Goal: Obtain resource: Obtain resource

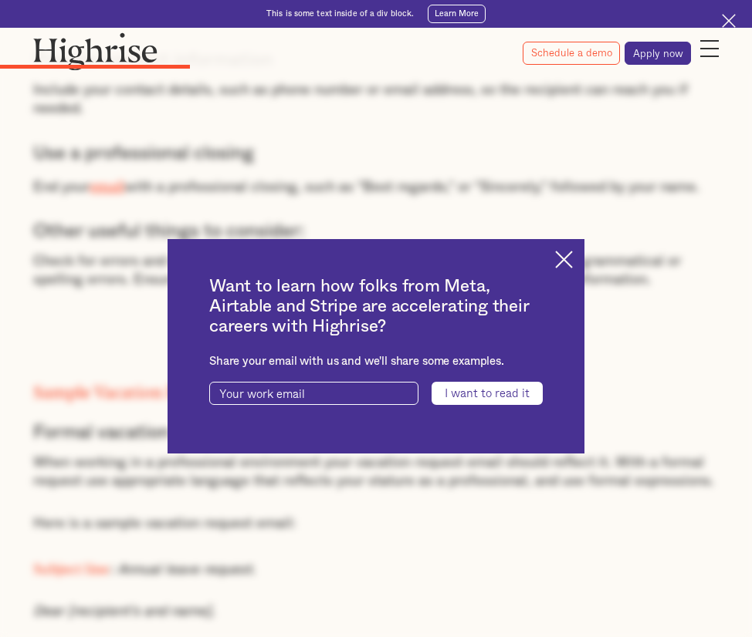
scroll to position [2315, 0]
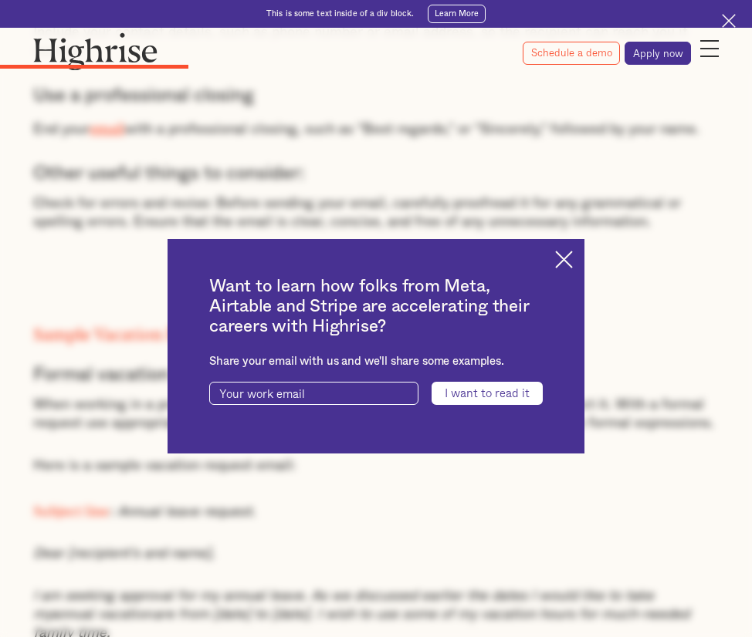
click at [569, 259] on img at bounding box center [564, 260] width 18 height 18
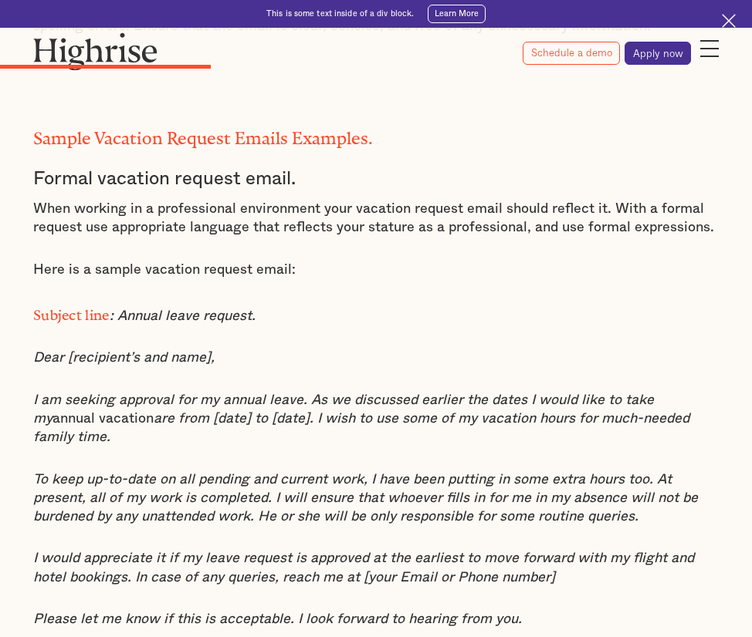
scroll to position [2546, 0]
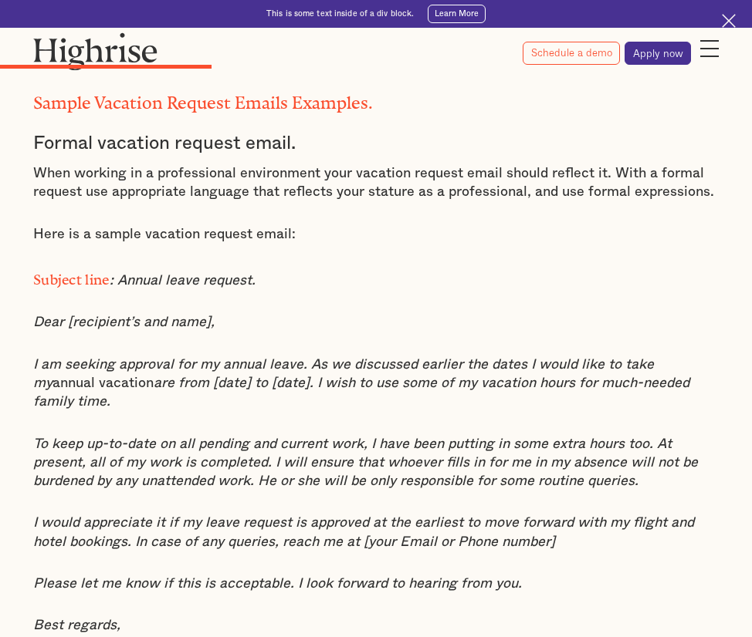
click at [130, 516] on em "I would appreciate it if my leave request is approved at the earliest to move f…" at bounding box center [363, 532] width 661 height 32
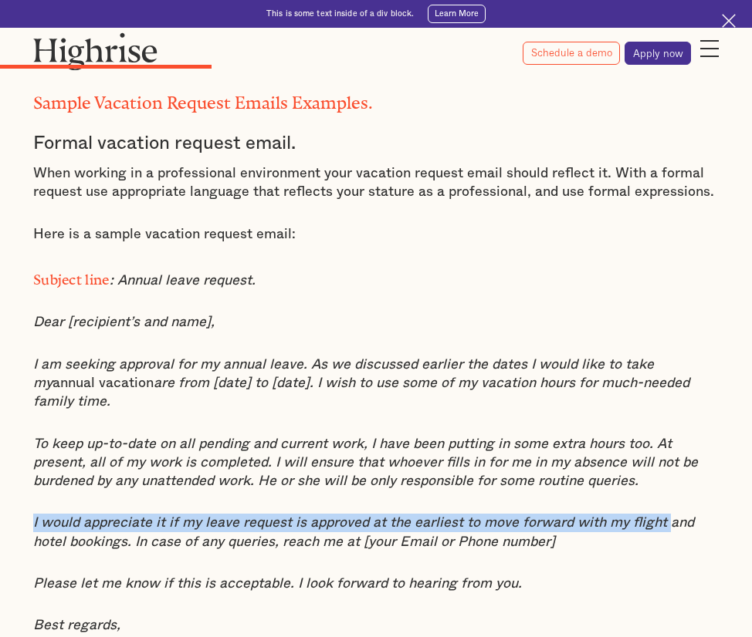
drag, startPoint x: 30, startPoint y: 495, endPoint x: 661, endPoint y: 498, distance: 630.4
copy em "I would appreciate it if my leave request is approved at the earliest to move f…"
click at [153, 472] on div "Sample Vacation Request Emails Examples. Formal vacation request email. When wo…" at bounding box center [375, 649] width 685 height 1166
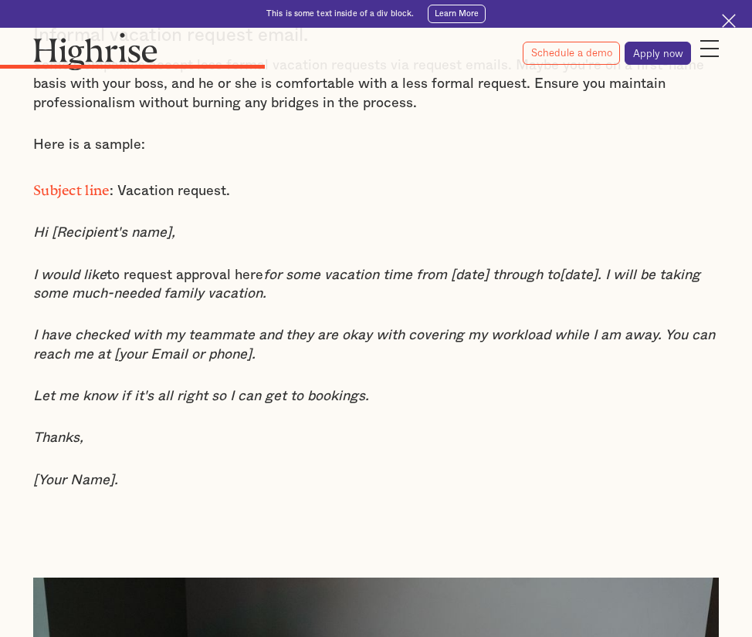
scroll to position [3241, 0]
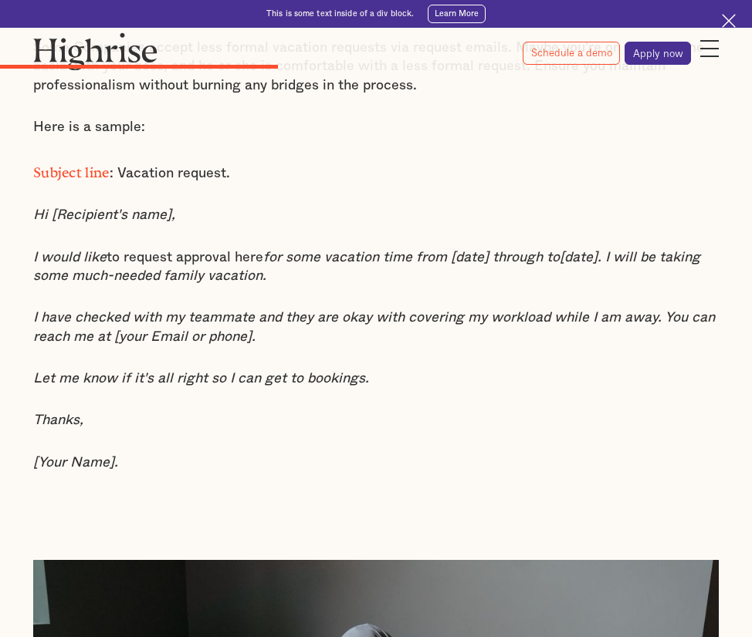
click at [131, 311] on em "I have checked with my teammate and they are okay with covering my workload whi…" at bounding box center [373, 327] width 681 height 32
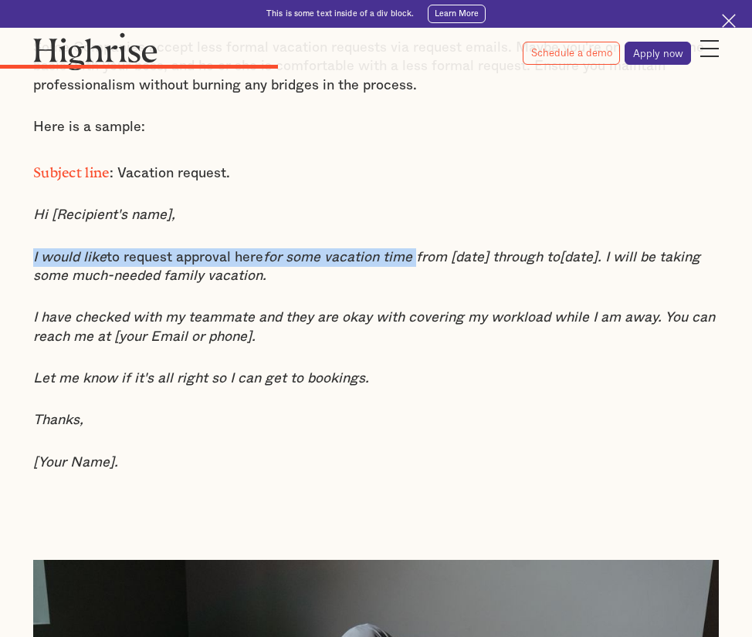
drag, startPoint x: 32, startPoint y: 220, endPoint x: 413, endPoint y: 226, distance: 381.2
copy p "I would like to request approval here for some vacation time"
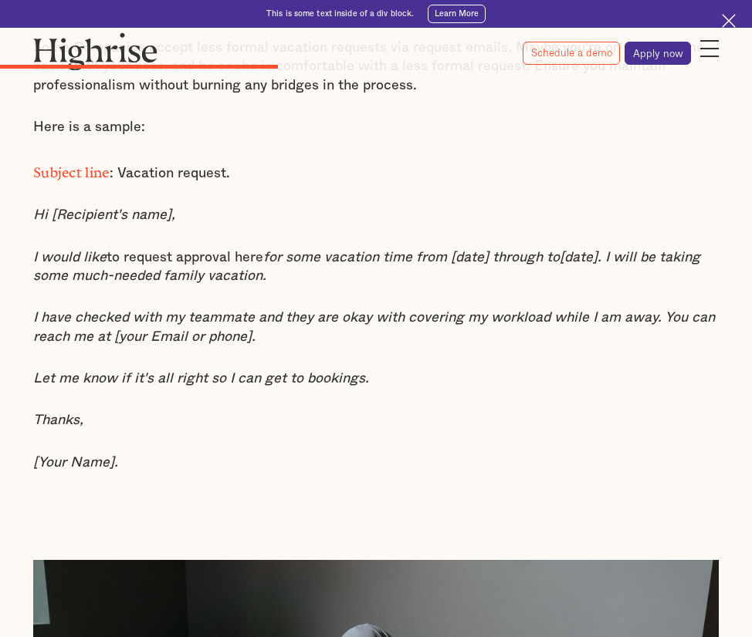
click at [110, 456] on em "[Your Name]." at bounding box center [75, 463] width 85 height 14
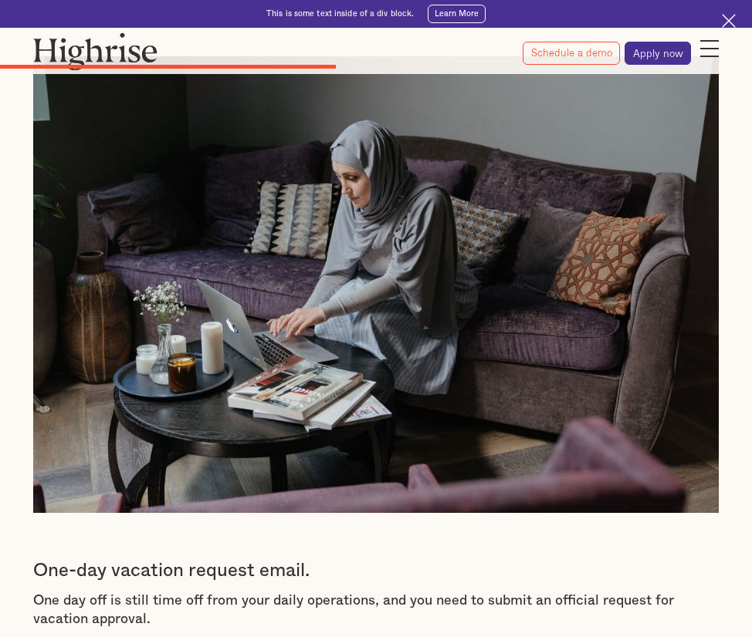
scroll to position [3935, 0]
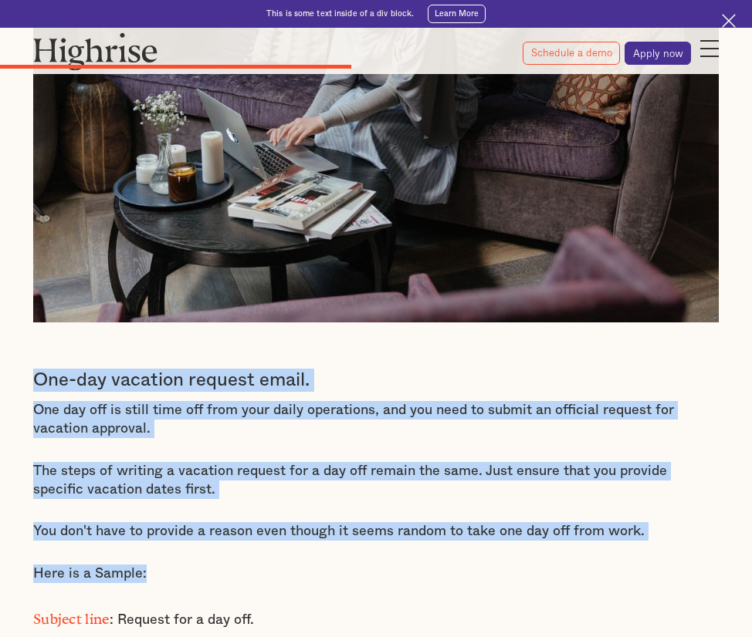
drag, startPoint x: 34, startPoint y: 336, endPoint x: 361, endPoint y: 538, distance: 384.6
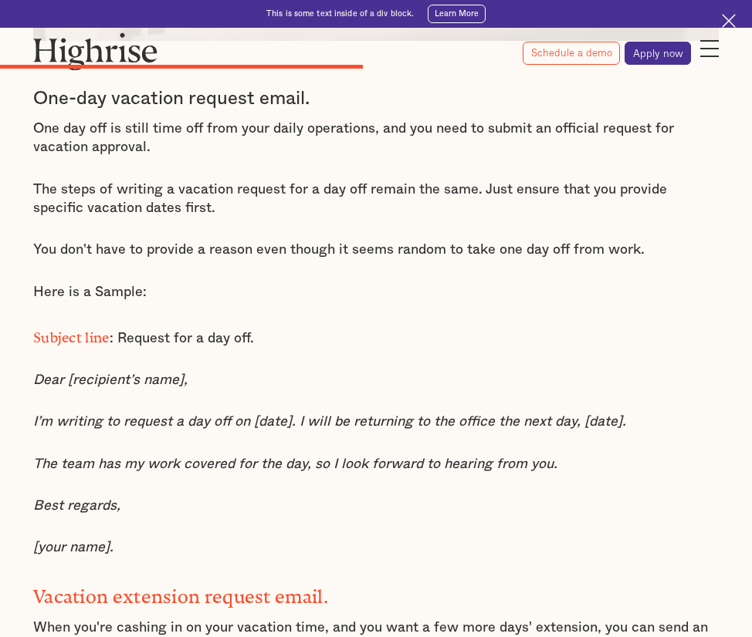
scroll to position [4244, 0]
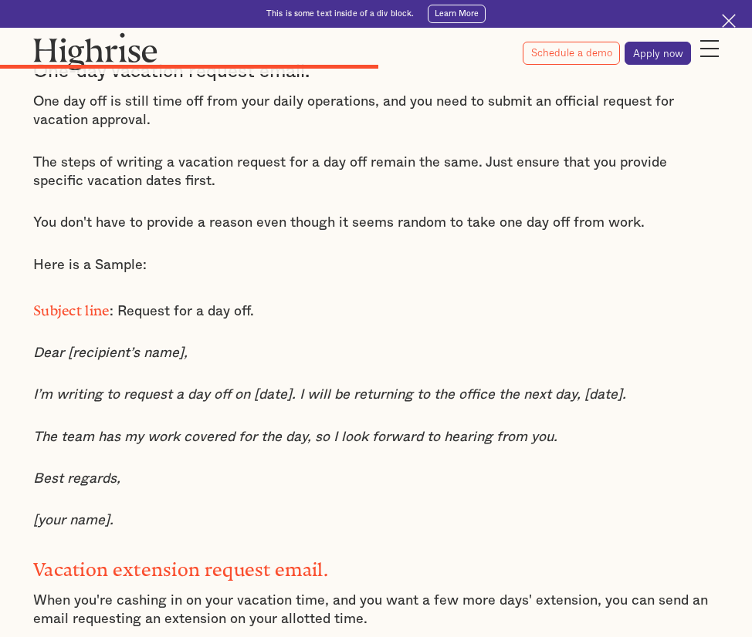
click at [241, 344] on p "Dear [recipient’s name]," at bounding box center [375, 353] width 685 height 19
